Goal: Entertainment & Leisure: Browse casually

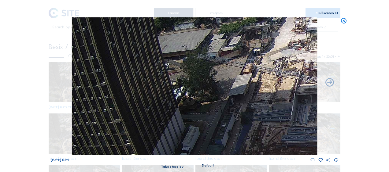
click at [342, 21] on icon at bounding box center [343, 20] width 7 height 7
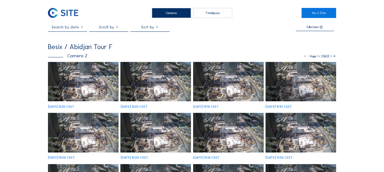
click at [87, 86] on img at bounding box center [83, 82] width 71 height 40
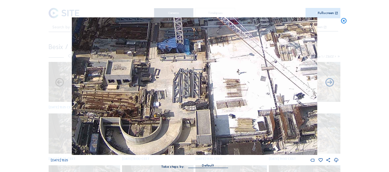
drag, startPoint x: 137, startPoint y: 95, endPoint x: 153, endPoint y: 86, distance: 18.1
click at [153, 86] on img at bounding box center [194, 86] width 245 height 138
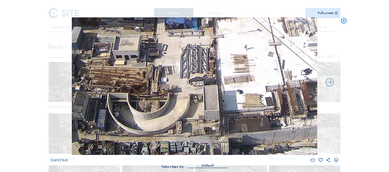
drag, startPoint x: 166, startPoint y: 101, endPoint x: 166, endPoint y: 60, distance: 41.2
click at [166, 60] on img at bounding box center [194, 86] width 245 height 138
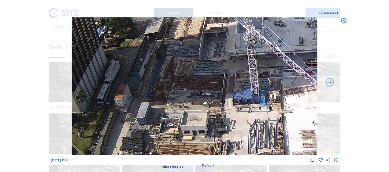
drag, startPoint x: 165, startPoint y: 64, endPoint x: 266, endPoint y: 156, distance: 136.9
click at [266, 156] on div "Sa 04 Oct 2025 15:25" at bounding box center [194, 90] width 287 height 146
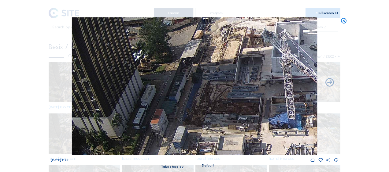
drag, startPoint x: 191, startPoint y: 118, endPoint x: 206, endPoint y: 82, distance: 38.9
click at [206, 82] on img at bounding box center [194, 86] width 245 height 138
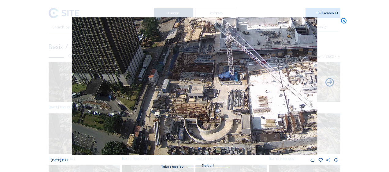
drag, startPoint x: 175, startPoint y: 141, endPoint x: 196, endPoint y: 88, distance: 57.2
click at [200, 75] on img at bounding box center [194, 86] width 245 height 138
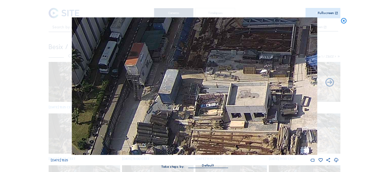
drag, startPoint x: 201, startPoint y: 49, endPoint x: 199, endPoint y: 142, distance: 93.2
click at [199, 142] on img at bounding box center [194, 86] width 245 height 138
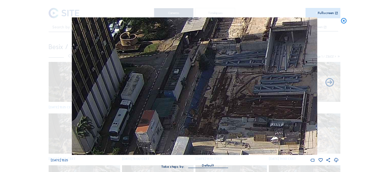
drag, startPoint x: 195, startPoint y: 68, endPoint x: 206, endPoint y: 139, distance: 71.5
click at [206, 139] on img at bounding box center [194, 86] width 245 height 138
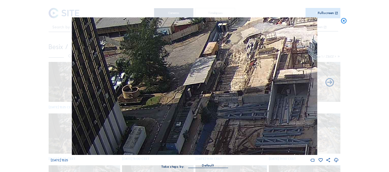
click at [207, 106] on img at bounding box center [194, 86] width 245 height 138
drag, startPoint x: 235, startPoint y: 62, endPoint x: 228, endPoint y: 119, distance: 57.1
click at [228, 119] on img at bounding box center [194, 86] width 245 height 138
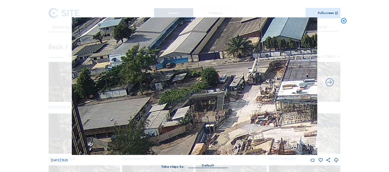
drag, startPoint x: 243, startPoint y: 79, endPoint x: 237, endPoint y: 124, distance: 45.1
click at [237, 124] on img at bounding box center [194, 86] width 245 height 138
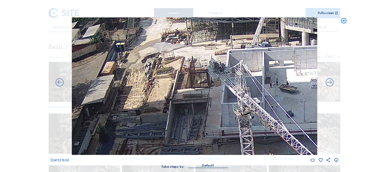
drag, startPoint x: 232, startPoint y: 111, endPoint x: 153, endPoint y: 40, distance: 105.8
click at [153, 40] on img at bounding box center [194, 86] width 245 height 138
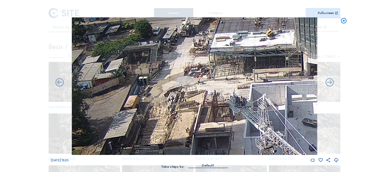
drag, startPoint x: 191, startPoint y: 65, endPoint x: 196, endPoint y: 70, distance: 7.4
click at [196, 70] on img at bounding box center [194, 86] width 245 height 138
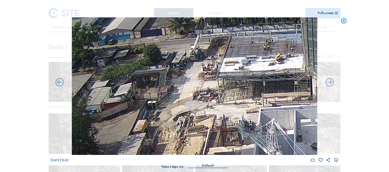
drag, startPoint x: 187, startPoint y: 59, endPoint x: 195, endPoint y: 82, distance: 24.5
click at [195, 82] on img at bounding box center [194, 86] width 245 height 138
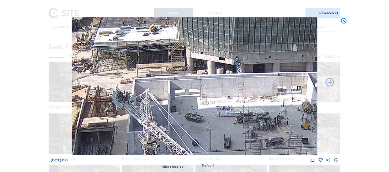
drag, startPoint x: 233, startPoint y: 106, endPoint x: 108, endPoint y: 77, distance: 128.3
click at [108, 77] on img at bounding box center [194, 86] width 245 height 138
drag, startPoint x: 129, startPoint y: 77, endPoint x: 107, endPoint y: 72, distance: 22.5
click at [107, 72] on img at bounding box center [194, 86] width 245 height 138
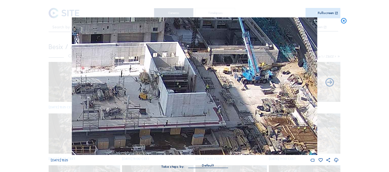
drag, startPoint x: 205, startPoint y: 91, endPoint x: 93, endPoint y: 68, distance: 113.8
click at [93, 68] on img at bounding box center [194, 86] width 245 height 138
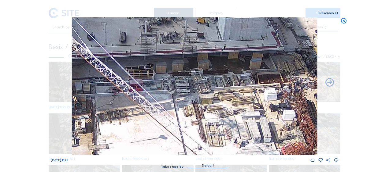
drag, startPoint x: 112, startPoint y: 108, endPoint x: 308, endPoint y: -22, distance: 234.8
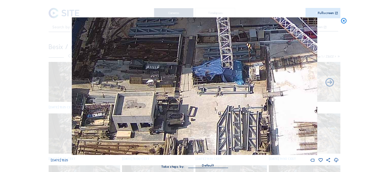
drag, startPoint x: 107, startPoint y: 133, endPoint x: 165, endPoint y: 147, distance: 59.8
click at [165, 147] on img at bounding box center [194, 86] width 245 height 138
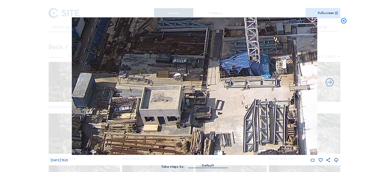
drag, startPoint x: 183, startPoint y: 97, endPoint x: 210, endPoint y: 90, distance: 27.6
click at [210, 90] on img at bounding box center [194, 86] width 245 height 138
click at [343, 22] on icon at bounding box center [343, 20] width 7 height 7
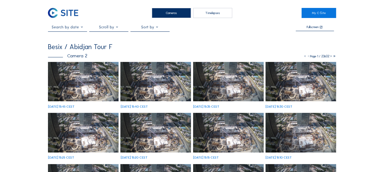
click at [83, 93] on img at bounding box center [83, 82] width 71 height 40
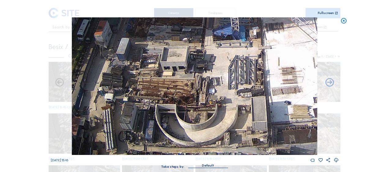
drag, startPoint x: 125, startPoint y: 116, endPoint x: 159, endPoint y: 76, distance: 52.1
click at [159, 76] on img at bounding box center [194, 86] width 245 height 138
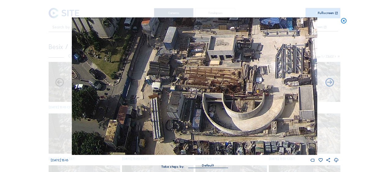
drag, startPoint x: 153, startPoint y: 112, endPoint x: 207, endPoint y: 40, distance: 90.1
click at [207, 40] on img at bounding box center [194, 86] width 245 height 138
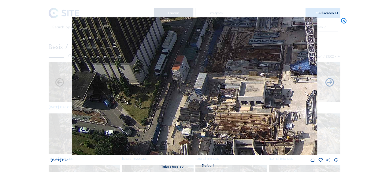
drag, startPoint x: 176, startPoint y: 91, endPoint x: 181, endPoint y: 96, distance: 6.7
click at [178, 102] on img at bounding box center [194, 86] width 245 height 138
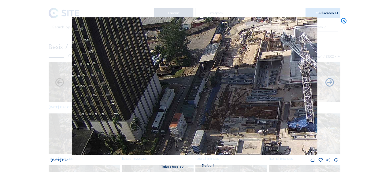
drag, startPoint x: 198, startPoint y: 111, endPoint x: 189, endPoint y: 123, distance: 14.9
click at [189, 126] on img at bounding box center [194, 86] width 245 height 138
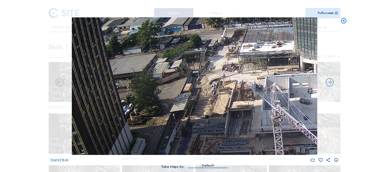
drag, startPoint x: 211, startPoint y: 60, endPoint x: 192, endPoint y: 93, distance: 37.6
click at [192, 93] on img at bounding box center [194, 86] width 245 height 138
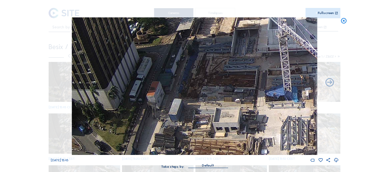
drag, startPoint x: 227, startPoint y: 122, endPoint x: 250, endPoint y: 50, distance: 75.6
click at [237, 23] on img at bounding box center [194, 86] width 245 height 138
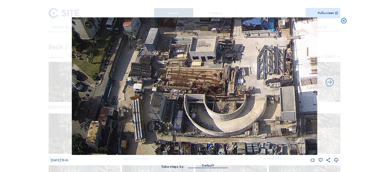
drag, startPoint x: 238, startPoint y: 108, endPoint x: 220, endPoint y: 69, distance: 42.6
click at [213, 55] on img at bounding box center [194, 86] width 245 height 138
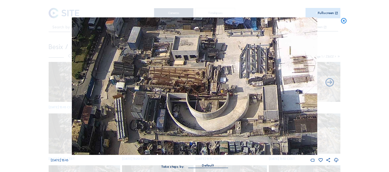
drag, startPoint x: 237, startPoint y: 97, endPoint x: 180, endPoint y: 68, distance: 64.2
click at [171, 59] on img at bounding box center [194, 86] width 245 height 138
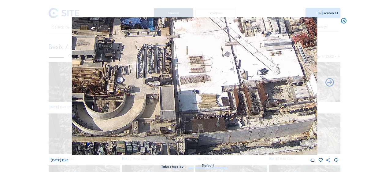
drag, startPoint x: 275, startPoint y: 96, endPoint x: 231, endPoint y: 85, distance: 45.3
click at [231, 85] on img at bounding box center [194, 86] width 245 height 138
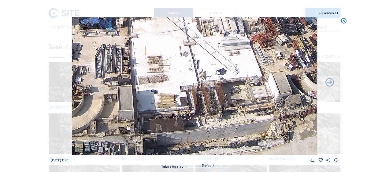
drag, startPoint x: 260, startPoint y: 95, endPoint x: 219, endPoint y: 84, distance: 43.1
click at [219, 84] on img at bounding box center [194, 86] width 245 height 138
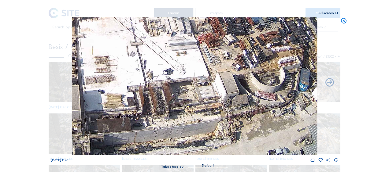
drag, startPoint x: 236, startPoint y: 85, endPoint x: 210, endPoint y: 84, distance: 26.0
click at [210, 84] on img at bounding box center [194, 86] width 245 height 138
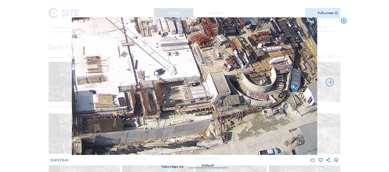
drag, startPoint x: 254, startPoint y: 93, endPoint x: 225, endPoint y: 92, distance: 29.6
click at [225, 92] on img at bounding box center [194, 86] width 245 height 138
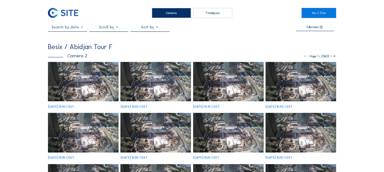
click at [77, 88] on img at bounding box center [83, 82] width 71 height 40
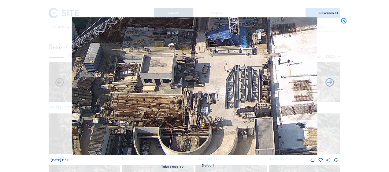
drag, startPoint x: 132, startPoint y: 88, endPoint x: 282, endPoint y: 58, distance: 152.7
click at [282, 58] on img at bounding box center [194, 86] width 245 height 138
drag, startPoint x: 173, startPoint y: 126, endPoint x: 229, endPoint y: 48, distance: 96.1
click at [229, 48] on img at bounding box center [194, 86] width 245 height 138
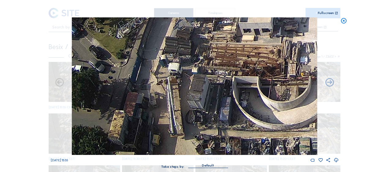
drag, startPoint x: 153, startPoint y: 104, endPoint x: 197, endPoint y: 84, distance: 48.4
click at [197, 84] on img at bounding box center [194, 86] width 245 height 138
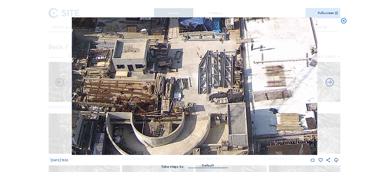
drag, startPoint x: 239, startPoint y: 89, endPoint x: 111, endPoint y: 125, distance: 132.7
click at [111, 125] on img at bounding box center [194, 86] width 245 height 138
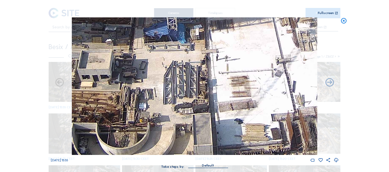
drag, startPoint x: 191, startPoint y: 97, endPoint x: 159, endPoint y: 106, distance: 32.8
click at [159, 106] on img at bounding box center [194, 86] width 245 height 138
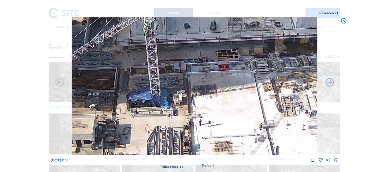
drag, startPoint x: 253, startPoint y: 86, endPoint x: 247, endPoint y: 109, distance: 24.7
click at [247, 109] on img at bounding box center [194, 86] width 245 height 138
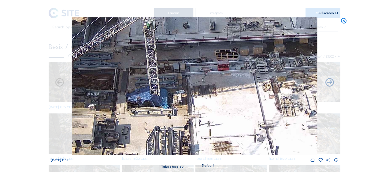
click at [344, 20] on icon at bounding box center [343, 20] width 7 height 7
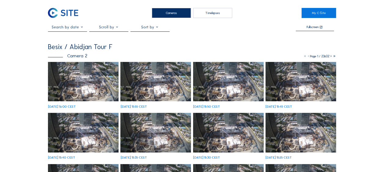
click at [82, 94] on img at bounding box center [83, 82] width 71 height 40
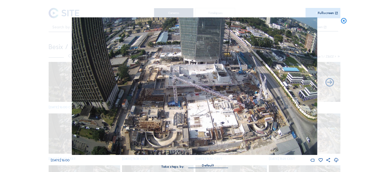
drag, startPoint x: 342, startPoint y: 21, endPoint x: 336, endPoint y: 20, distance: 5.9
click at [341, 21] on icon at bounding box center [343, 20] width 7 height 7
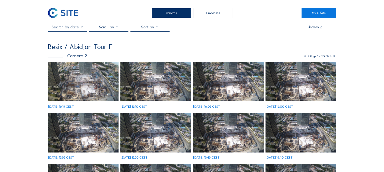
click at [74, 87] on img at bounding box center [83, 82] width 71 height 40
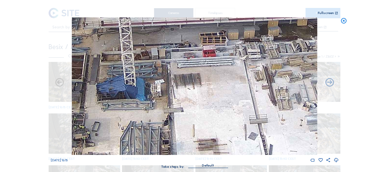
drag, startPoint x: 176, startPoint y: 123, endPoint x: 187, endPoint y: 81, distance: 43.4
click at [186, 83] on img at bounding box center [194, 86] width 245 height 138
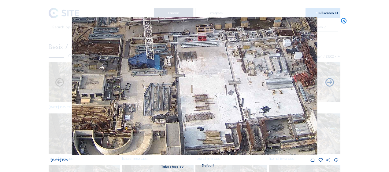
drag, startPoint x: 185, startPoint y: 85, endPoint x: 180, endPoint y: 73, distance: 13.4
click at [180, 73] on img at bounding box center [194, 86] width 245 height 138
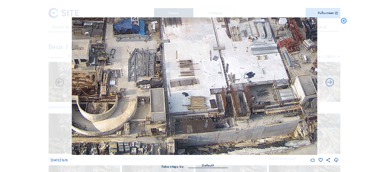
drag, startPoint x: 189, startPoint y: 107, endPoint x: 177, endPoint y: 40, distance: 68.3
click at [177, 39] on img at bounding box center [194, 86] width 245 height 138
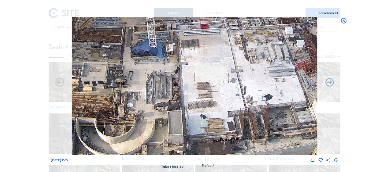
drag, startPoint x: 212, startPoint y: 84, endPoint x: 232, endPoint y: 99, distance: 25.1
click at [232, 99] on img at bounding box center [194, 86] width 245 height 138
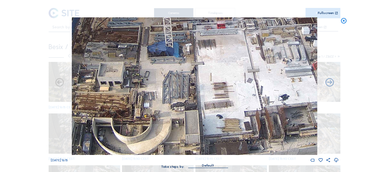
drag, startPoint x: 147, startPoint y: 90, endPoint x: 193, endPoint y: 89, distance: 45.5
click at [193, 89] on img at bounding box center [194, 86] width 245 height 138
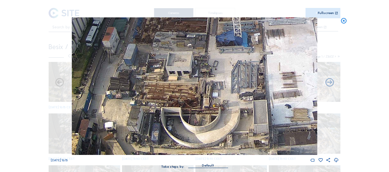
drag, startPoint x: 154, startPoint y: 98, endPoint x: 204, endPoint y: 86, distance: 51.6
click at [203, 86] on img at bounding box center [194, 86] width 245 height 138
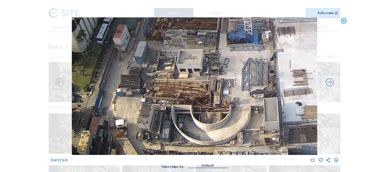
drag, startPoint x: 158, startPoint y: 53, endPoint x: 179, endPoint y: 79, distance: 34.3
click at [179, 79] on img at bounding box center [194, 86] width 245 height 138
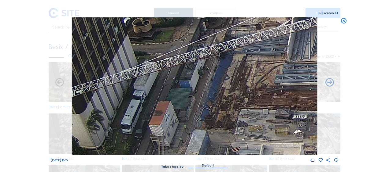
drag, startPoint x: 180, startPoint y: 32, endPoint x: 228, endPoint y: 108, distance: 90.1
click at [228, 108] on img at bounding box center [194, 86] width 245 height 138
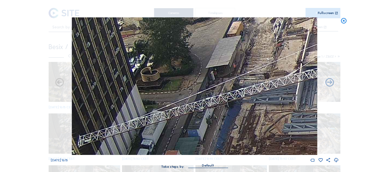
drag, startPoint x: 238, startPoint y: 56, endPoint x: 247, endPoint y: 105, distance: 49.9
click at [247, 105] on img at bounding box center [194, 86] width 245 height 138
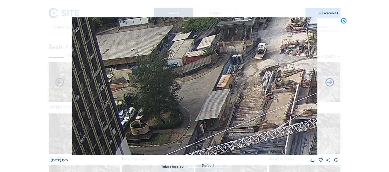
drag, startPoint x: 258, startPoint y: 53, endPoint x: 244, endPoint y: 114, distance: 62.7
click at [244, 114] on img at bounding box center [194, 86] width 245 height 138
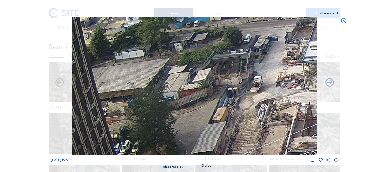
drag, startPoint x: 250, startPoint y: 72, endPoint x: 242, endPoint y: 98, distance: 27.2
click at [242, 98] on img at bounding box center [194, 86] width 245 height 138
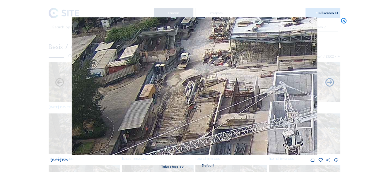
drag, startPoint x: 266, startPoint y: 94, endPoint x: 209, endPoint y: 62, distance: 65.5
click at [199, 52] on img at bounding box center [194, 86] width 245 height 138
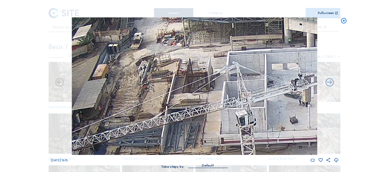
drag, startPoint x: 182, startPoint y: 58, endPoint x: 177, endPoint y: 54, distance: 6.4
click at [178, 56] on img at bounding box center [194, 86] width 245 height 138
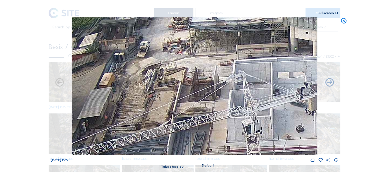
drag, startPoint x: 141, startPoint y: 55, endPoint x: 202, endPoint y: 67, distance: 62.1
click at [202, 67] on img at bounding box center [194, 86] width 245 height 138
click at [345, 20] on icon at bounding box center [343, 20] width 7 height 7
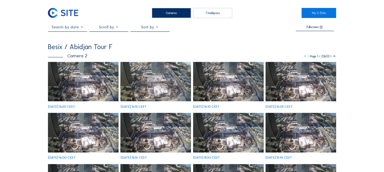
click at [72, 77] on img at bounding box center [83, 82] width 71 height 40
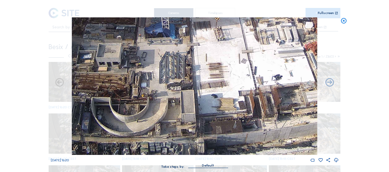
drag, startPoint x: 98, startPoint y: 134, endPoint x: 232, endPoint y: 104, distance: 137.1
click at [232, 104] on img at bounding box center [194, 86] width 245 height 138
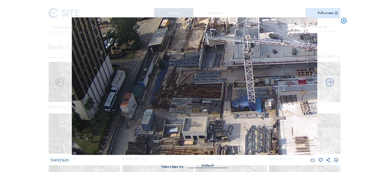
drag, startPoint x: 123, startPoint y: 66, endPoint x: 170, endPoint y: 139, distance: 86.8
click at [170, 139] on img at bounding box center [194, 86] width 245 height 138
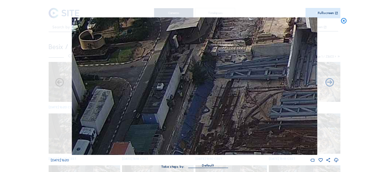
drag, startPoint x: 153, startPoint y: 86, endPoint x: 157, endPoint y: 136, distance: 50.3
click at [157, 136] on img at bounding box center [194, 86] width 245 height 138
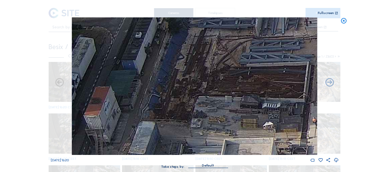
drag, startPoint x: 186, startPoint y: 103, endPoint x: 167, endPoint y: 62, distance: 44.6
click at [168, 38] on img at bounding box center [194, 86] width 245 height 138
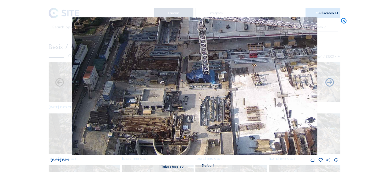
drag, startPoint x: 294, startPoint y: 92, endPoint x: 246, endPoint y: 84, distance: 48.4
click at [246, 84] on img at bounding box center [194, 86] width 245 height 138
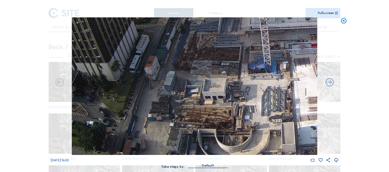
drag, startPoint x: 155, startPoint y: 78, endPoint x: 217, endPoint y: 68, distance: 62.2
click at [217, 68] on img at bounding box center [194, 86] width 245 height 138
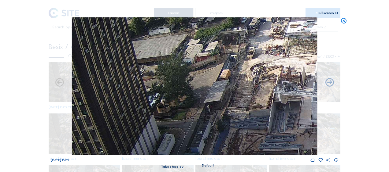
drag, startPoint x: 228, startPoint y: 37, endPoint x: 231, endPoint y: 164, distance: 127.7
click at [231, 164] on div "[DATE] 16:20 Take steps by: [PERSON_NAME]" at bounding box center [194, 95] width 287 height 157
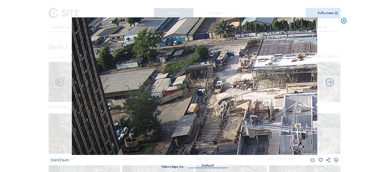
drag, startPoint x: 230, startPoint y: 76, endPoint x: 203, endPoint y: 104, distance: 38.7
click at [203, 104] on img at bounding box center [194, 86] width 245 height 138
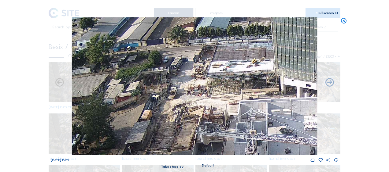
drag, startPoint x: 228, startPoint y: 89, endPoint x: 202, endPoint y: 93, distance: 26.5
click at [202, 93] on img at bounding box center [194, 86] width 245 height 138
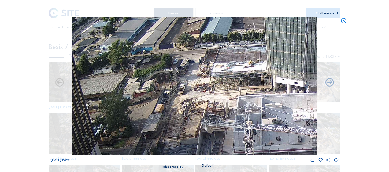
drag, startPoint x: 343, startPoint y: 21, endPoint x: 336, endPoint y: 32, distance: 13.3
click at [343, 21] on icon at bounding box center [343, 20] width 7 height 7
